Goal: Book appointment/travel/reservation

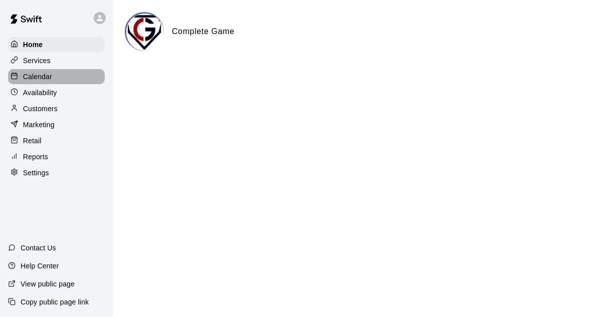
click at [33, 80] on p "Calendar" at bounding box center [37, 77] width 29 height 10
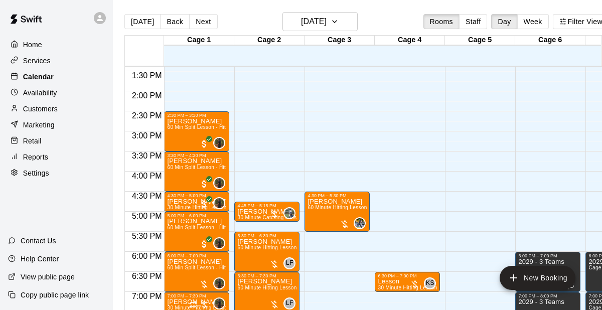
scroll to position [544, 0]
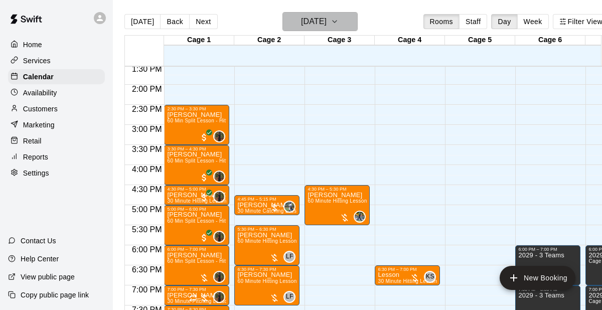
click at [311, 24] on h6 "[DATE]" at bounding box center [314, 22] width 26 height 14
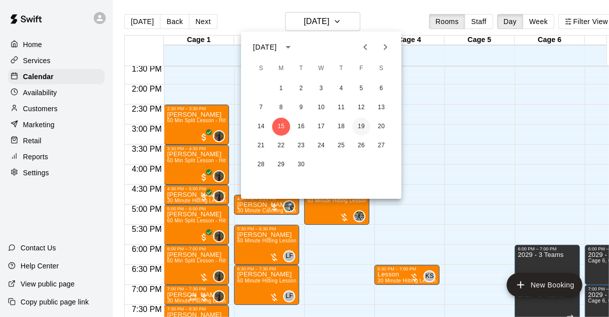
click at [363, 126] on button "19" at bounding box center [362, 127] width 18 height 18
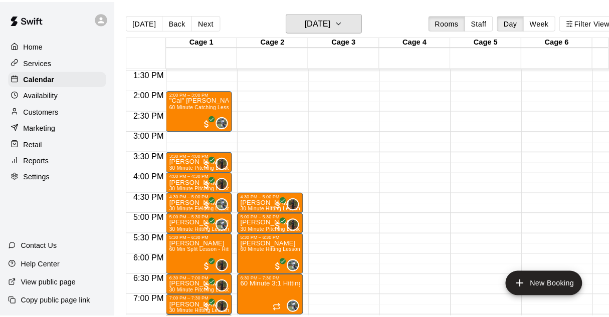
scroll to position [541, 0]
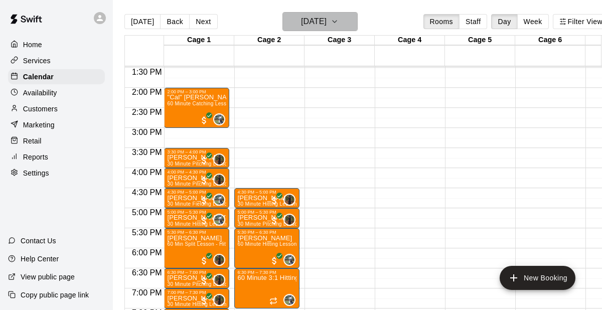
click at [317, 20] on h6 "[DATE]" at bounding box center [314, 22] width 26 height 14
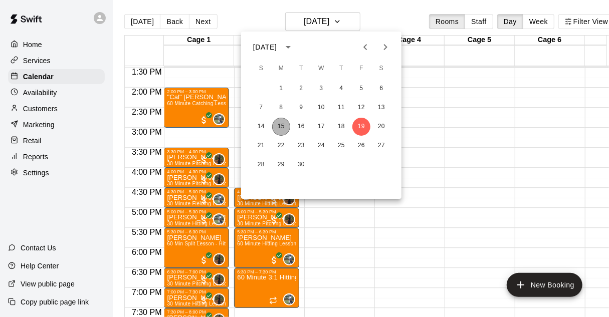
click at [282, 124] on button "15" at bounding box center [281, 127] width 18 height 18
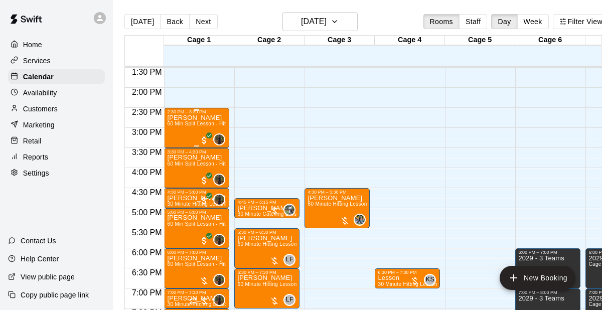
click at [192, 126] on span "60 Min Split Lesson - Hitting/Pitching" at bounding box center [211, 124] width 88 height 6
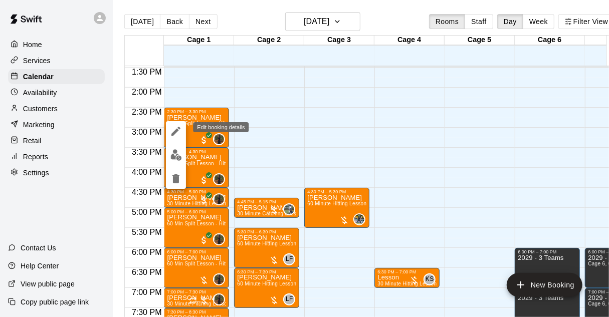
click at [175, 131] on icon "edit" at bounding box center [175, 131] width 9 height 9
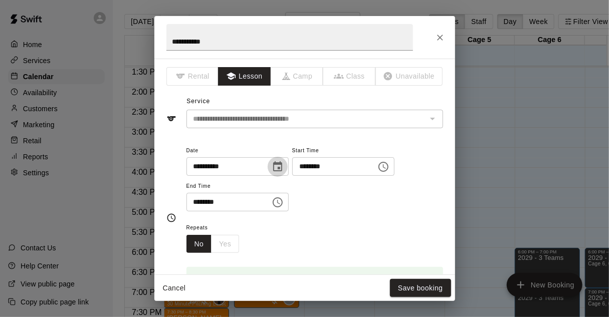
click at [282, 167] on icon "Choose date, selected date is Sep 15, 2025" at bounding box center [277, 166] width 9 height 10
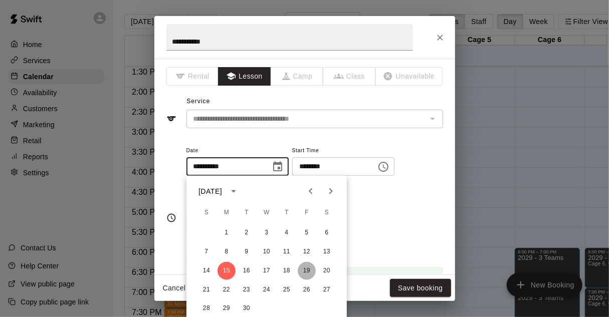
click at [305, 272] on button "19" at bounding box center [307, 271] width 18 height 18
type input "**********"
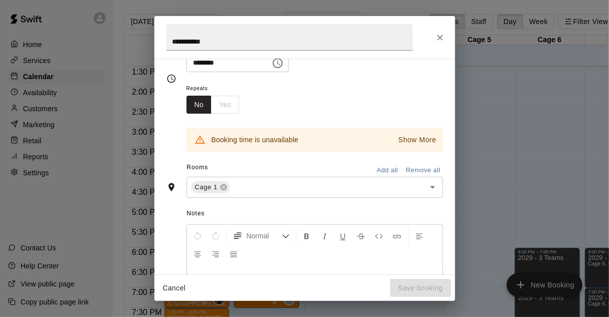
scroll to position [140, 0]
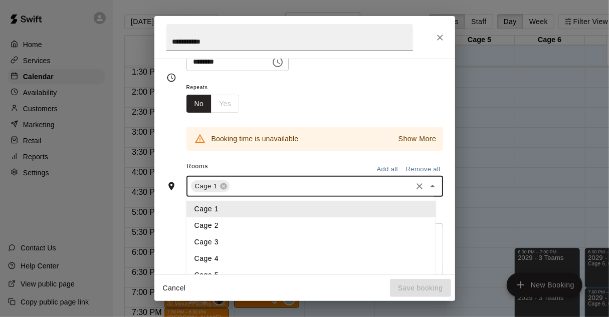
click at [265, 191] on input "text" at bounding box center [321, 187] width 180 height 13
click at [200, 229] on li "Cage 2" at bounding box center [311, 226] width 249 height 17
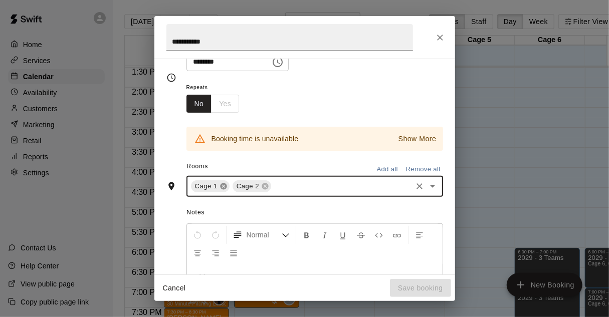
click at [223, 188] on icon at bounding box center [223, 187] width 7 height 7
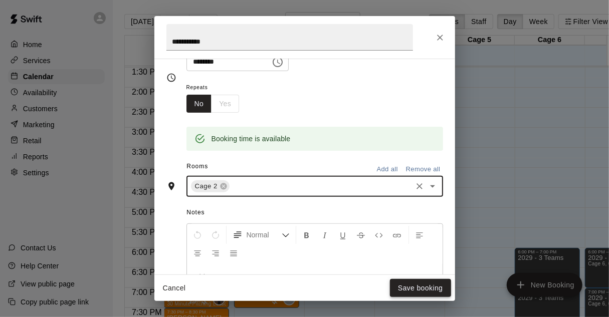
click at [429, 284] on button "Save booking" at bounding box center [420, 288] width 61 height 19
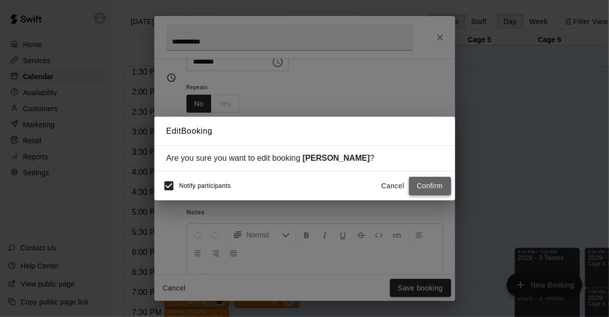
click at [420, 189] on button "Confirm" at bounding box center [430, 186] width 42 height 19
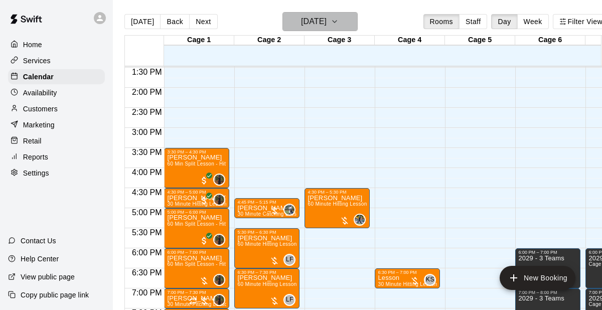
click at [318, 16] on h6 "[DATE]" at bounding box center [314, 22] width 26 height 14
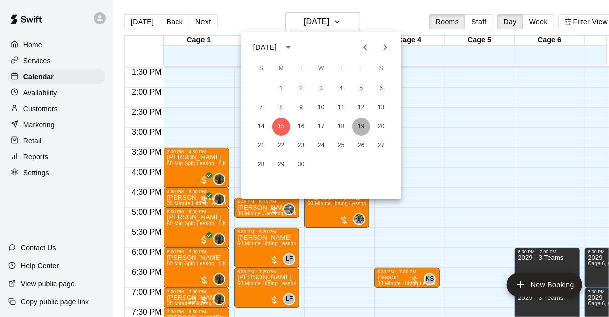
click at [358, 129] on button "19" at bounding box center [362, 127] width 18 height 18
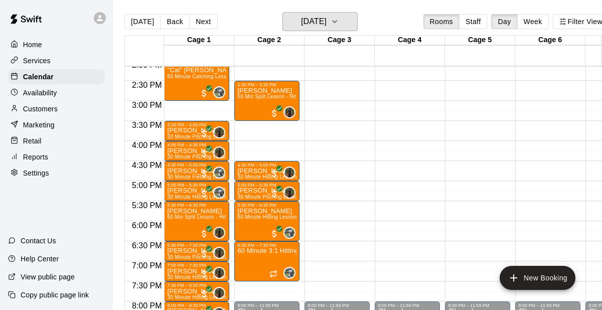
scroll to position [564, 0]
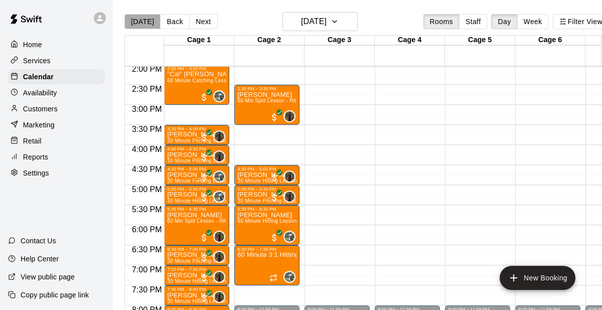
click at [149, 23] on button "[DATE]" at bounding box center [142, 21] width 36 height 15
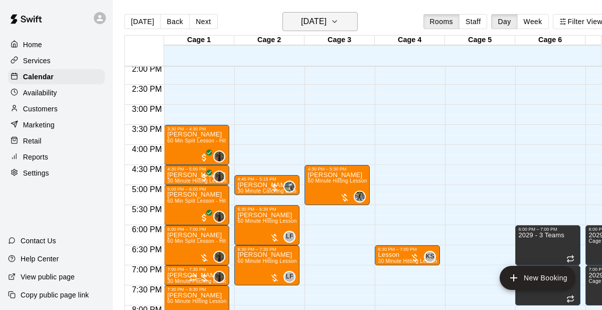
click at [326, 20] on h6 "[DATE]" at bounding box center [314, 22] width 26 height 14
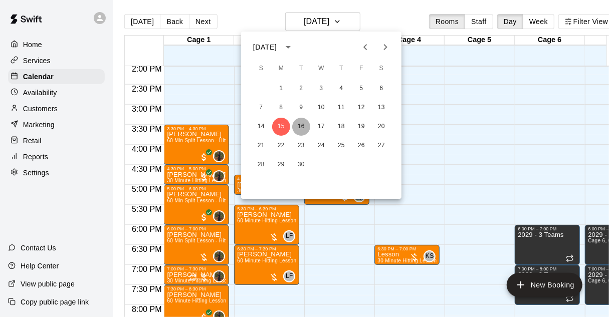
click at [303, 122] on button "16" at bounding box center [301, 127] width 18 height 18
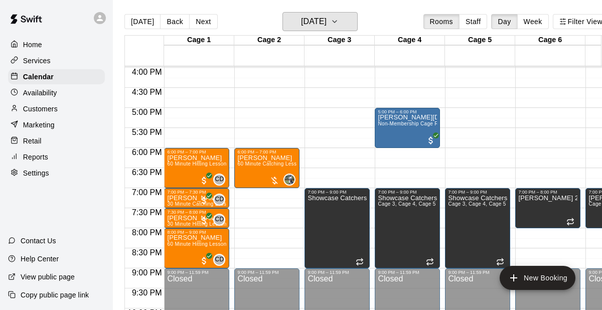
scroll to position [644, 0]
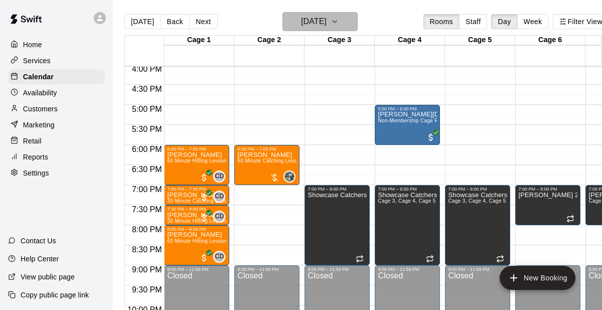
click at [326, 25] on h6 "[DATE]" at bounding box center [314, 22] width 26 height 14
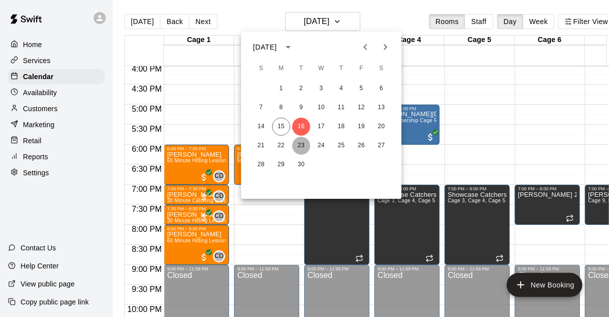
click at [302, 143] on button "23" at bounding box center [301, 146] width 18 height 18
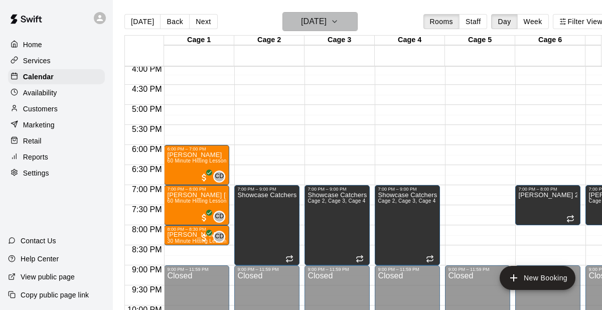
click at [344, 31] on button "[DATE]" at bounding box center [319, 21] width 75 height 19
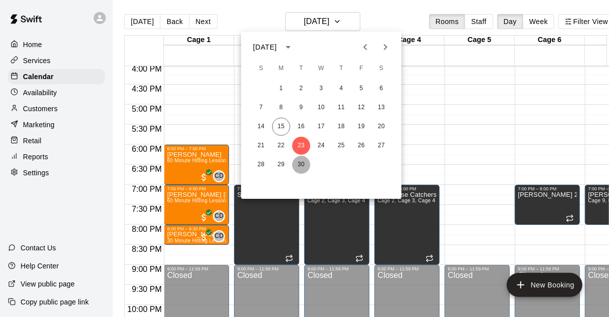
click at [305, 165] on button "30" at bounding box center [301, 165] width 18 height 18
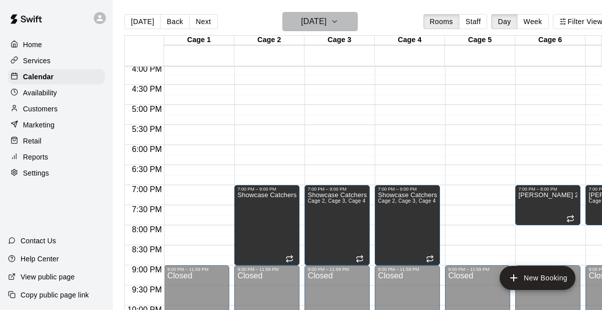
click at [326, 19] on h6 "[DATE]" at bounding box center [314, 22] width 26 height 14
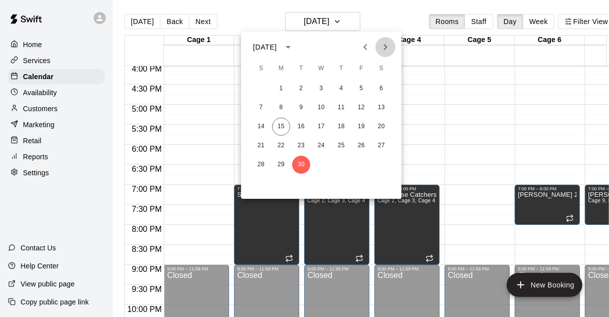
click at [383, 46] on icon "Next month" at bounding box center [386, 47] width 12 height 12
click at [298, 103] on button "7" at bounding box center [301, 108] width 18 height 18
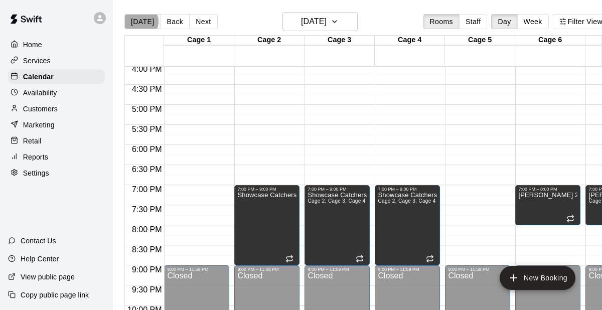
click at [140, 22] on button "[DATE]" at bounding box center [142, 21] width 36 height 15
